Goal: Task Accomplishment & Management: Use online tool/utility

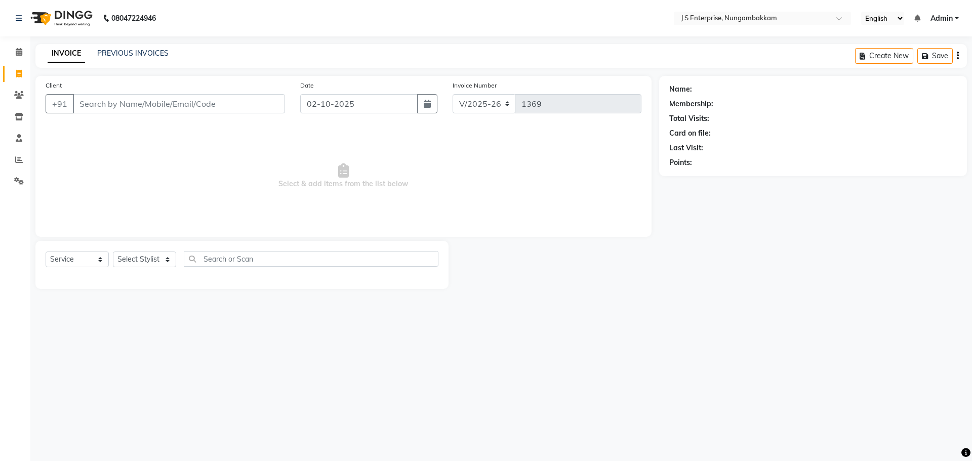
select select "7359"
select select "service"
